Goal: Navigation & Orientation: Find specific page/section

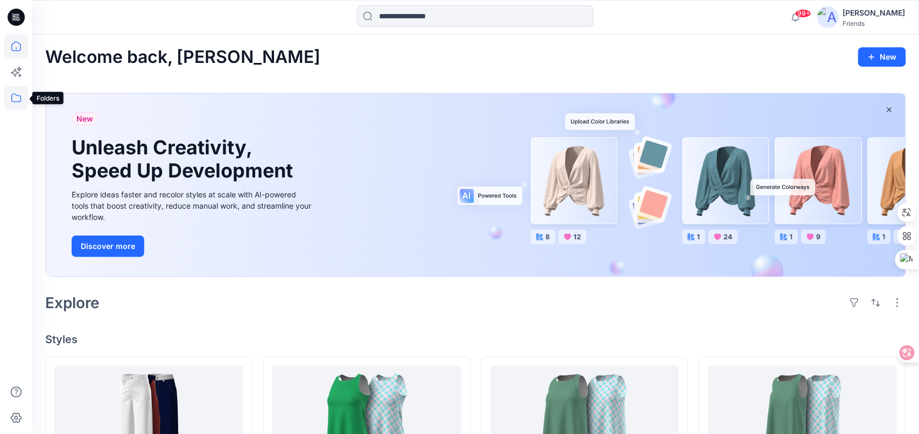
click at [16, 99] on icon at bounding box center [16, 98] width 24 height 24
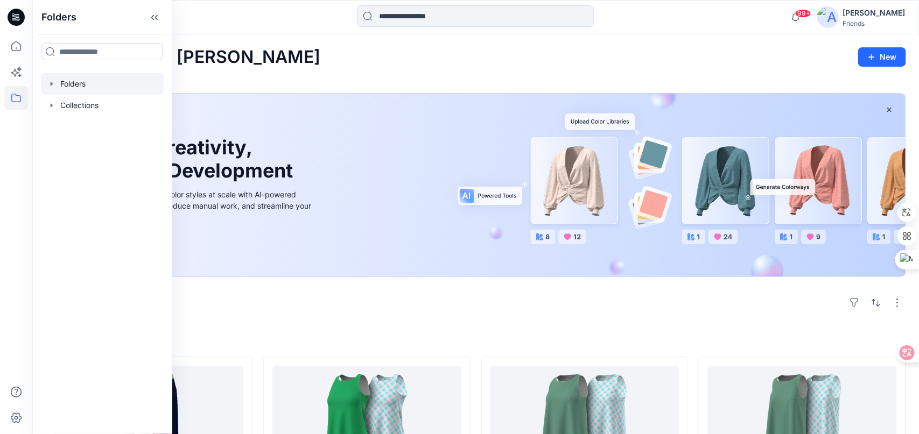
click at [65, 85] on div at bounding box center [102, 84] width 123 height 22
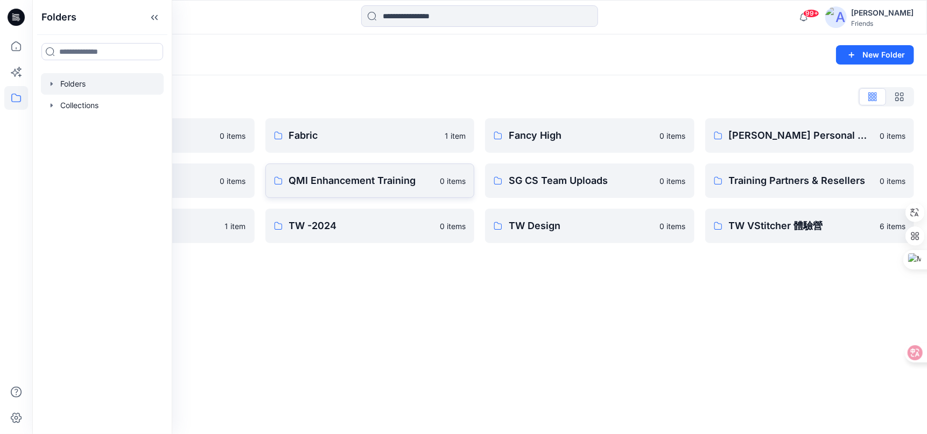
click at [372, 184] on p "QMI Enhancement Training" at bounding box center [361, 180] width 145 height 15
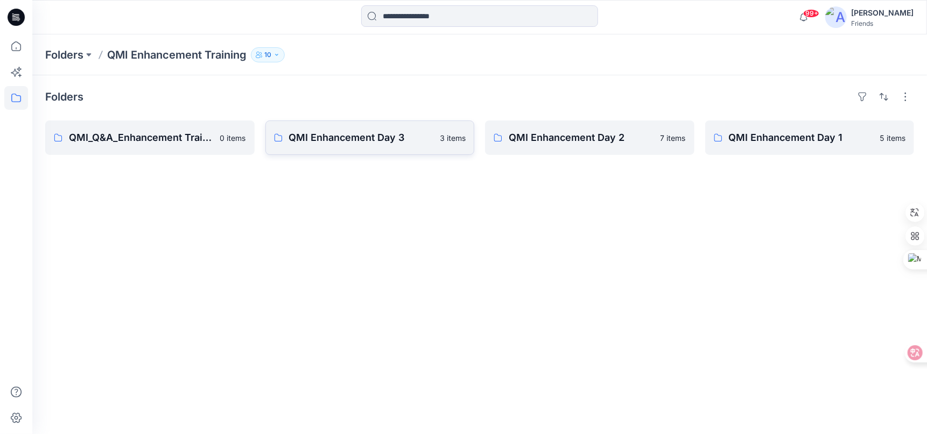
click at [368, 141] on p "QMI Enhancement Day 3" at bounding box center [361, 137] width 145 height 15
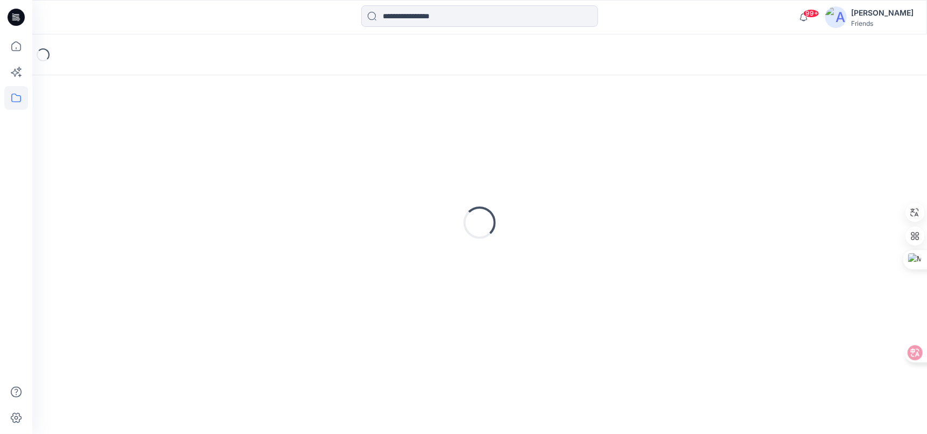
type textarea "*******"
click at [368, 141] on div "Loading..." at bounding box center [479, 222] width 869 height 269
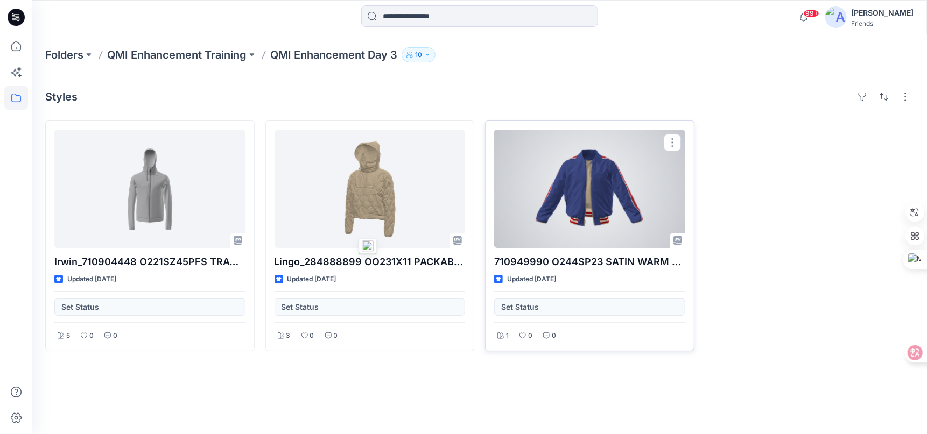
click at [524, 166] on div at bounding box center [589, 189] width 191 height 118
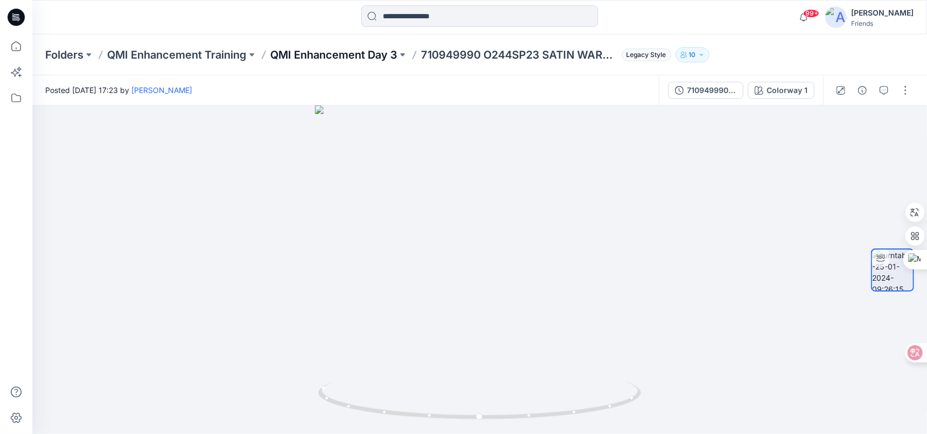
click at [352, 51] on p "QMI Enhancement Day 3" at bounding box center [333, 54] width 127 height 15
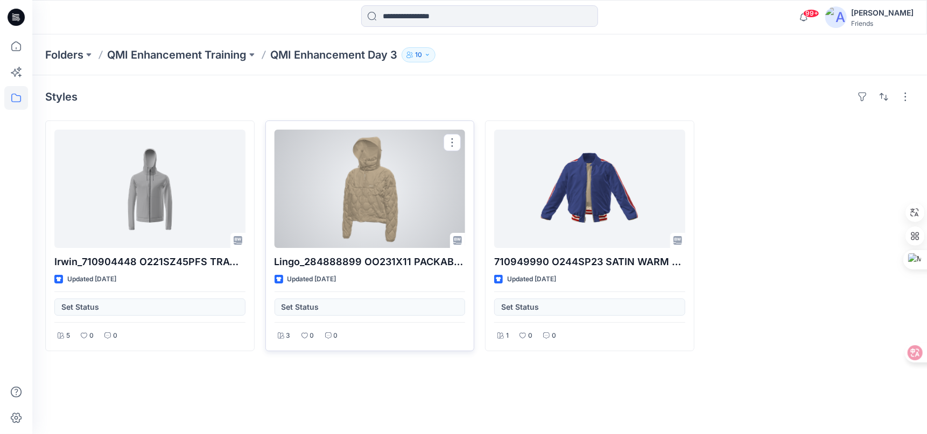
click at [325, 166] on div at bounding box center [370, 189] width 191 height 118
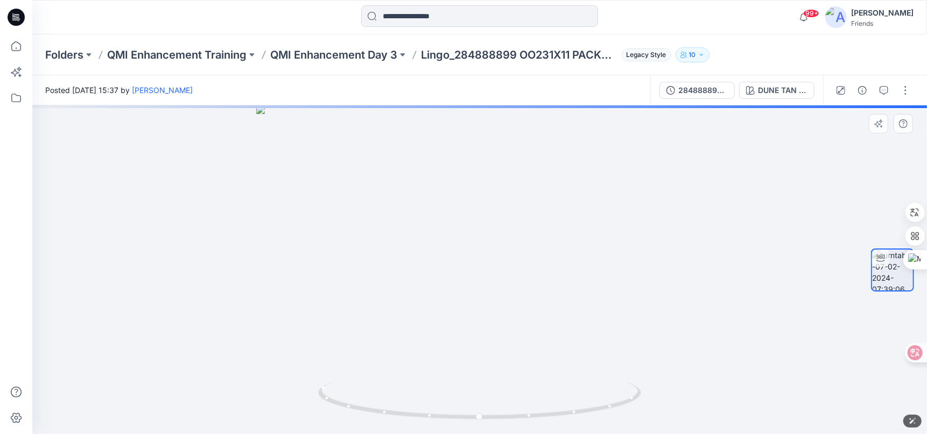
drag, startPoint x: 486, startPoint y: 232, endPoint x: 475, endPoint y: 327, distance: 95.9
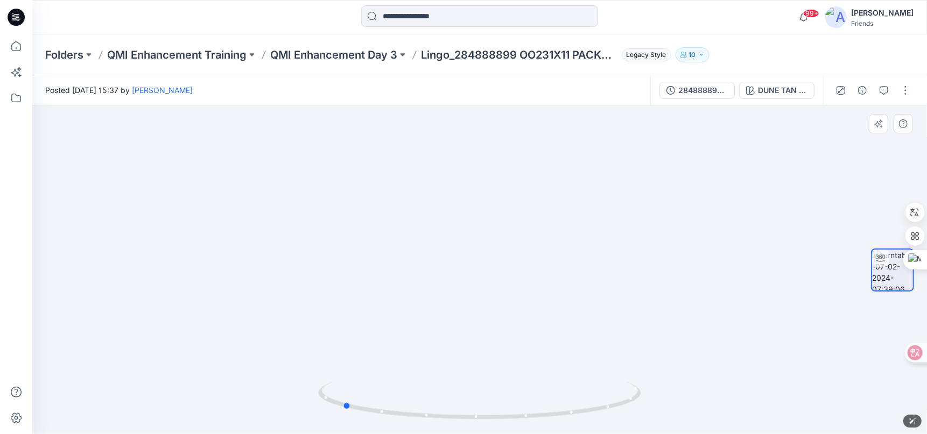
drag, startPoint x: 482, startPoint y: 419, endPoint x: 345, endPoint y: 373, distance: 144.7
click at [345, 373] on div at bounding box center [479, 270] width 895 height 329
drag, startPoint x: 462, startPoint y: 352, endPoint x: 484, endPoint y: 217, distance: 137.0
drag, startPoint x: 482, startPoint y: 240, endPoint x: 483, endPoint y: 187, distance: 52.2
drag, startPoint x: 501, startPoint y: 194, endPoint x: 477, endPoint y: 244, distance: 55.9
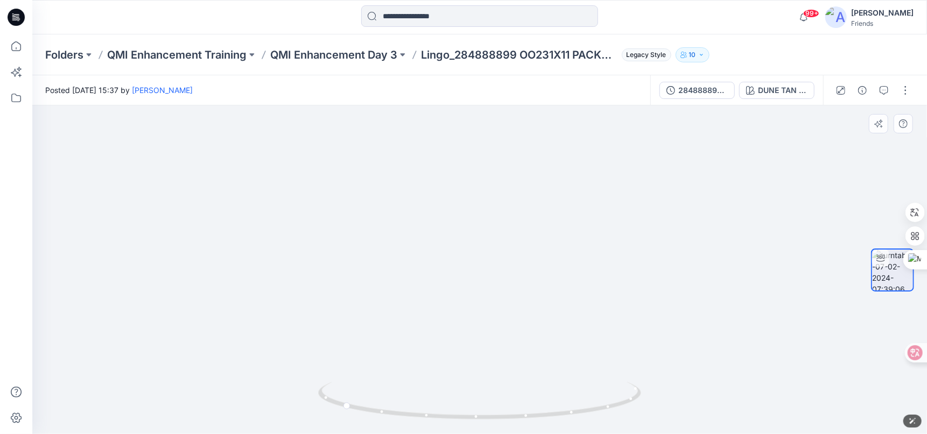
click at [477, 245] on img at bounding box center [480, 233] width 564 height 402
